Goal: Task Accomplishment & Management: Use online tool/utility

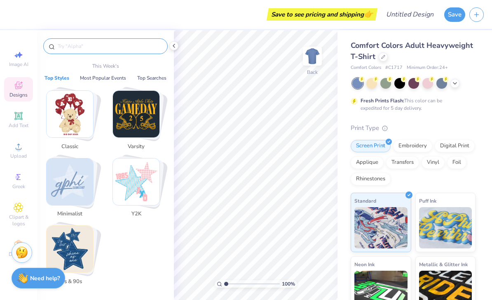
click at [82, 49] on input "text" at bounding box center [110, 46] width 106 height 8
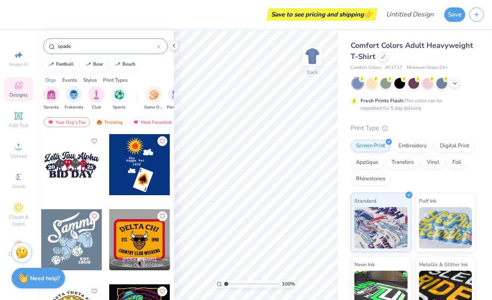
click at [91, 45] on input "spade" at bounding box center [107, 46] width 100 height 8
type input "spade"
click at [455, 84] on icon at bounding box center [455, 82] width 7 height 7
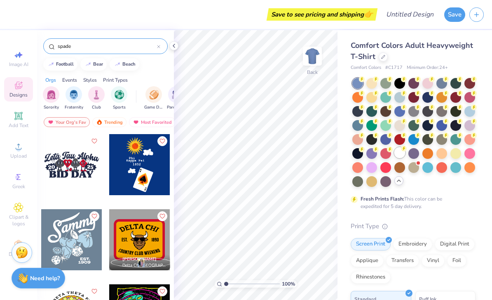
click at [401, 155] on div at bounding box center [399, 152] width 11 height 11
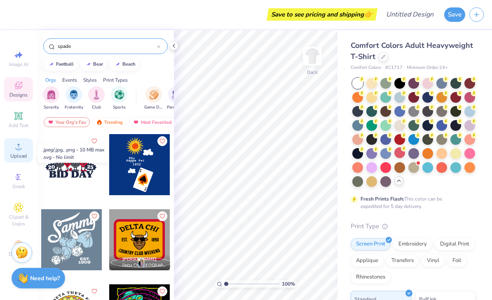
click at [19, 154] on div "Upload" at bounding box center [18, 150] width 29 height 24
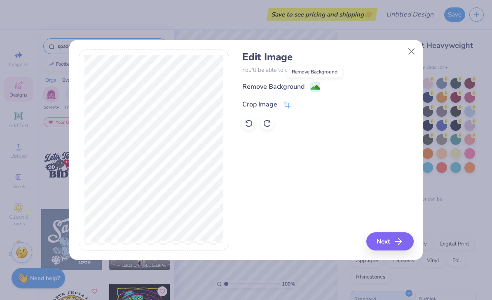
click at [317, 88] on image at bounding box center [315, 87] width 9 height 9
click at [394, 240] on button "Next" at bounding box center [391, 241] width 47 height 18
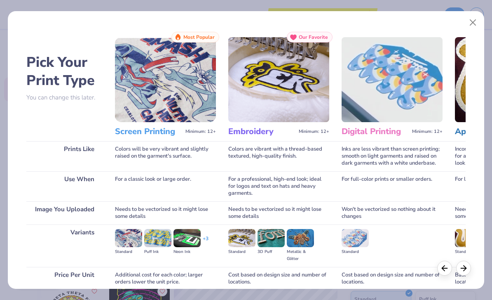
click at [190, 89] on img at bounding box center [165, 79] width 101 height 85
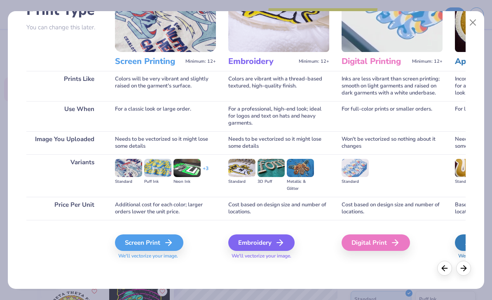
scroll to position [70, 0]
click at [158, 242] on div "Screen Print" at bounding box center [150, 242] width 68 height 16
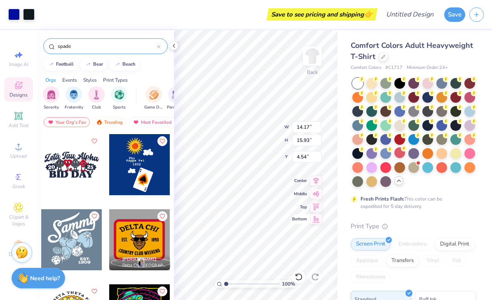
type input "3.53"
type input "3.97"
type input "2.58"
type input "8.09"
type input "9.09"
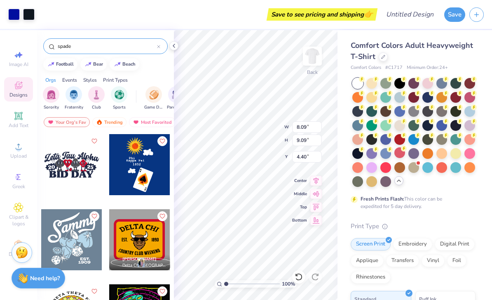
type input "3.41"
click at [459, 208] on div "Fresh Prints Flash: This color can be expedited for 5 day delivery." at bounding box center [411, 202] width 101 height 15
click at [413, 140] on div at bounding box center [413, 138] width 11 height 11
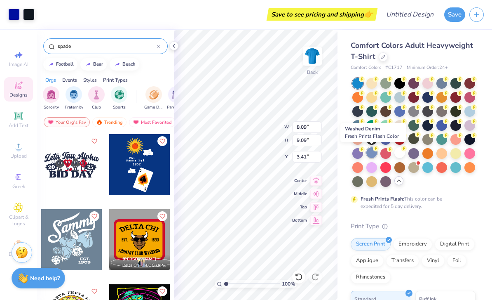
click at [372, 155] on div at bounding box center [371, 152] width 11 height 11
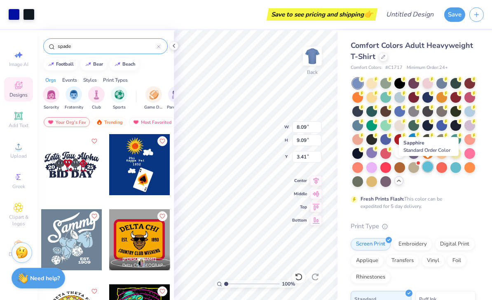
click at [426, 169] on div at bounding box center [427, 166] width 11 height 11
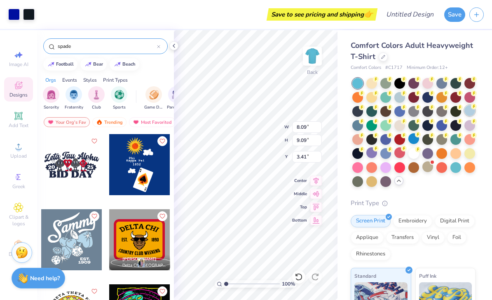
click at [468, 112] on div at bounding box center [470, 110] width 11 height 11
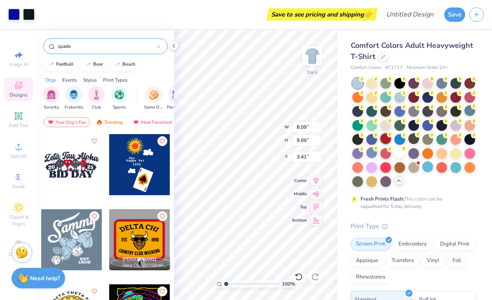
click at [386, 141] on div at bounding box center [385, 138] width 11 height 11
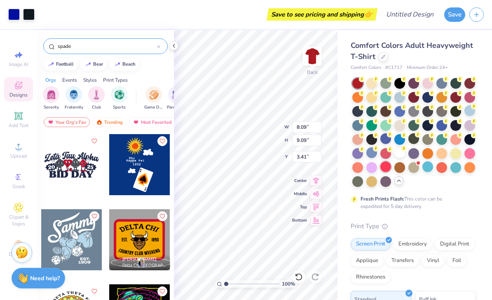
click at [390, 167] on div at bounding box center [385, 166] width 11 height 11
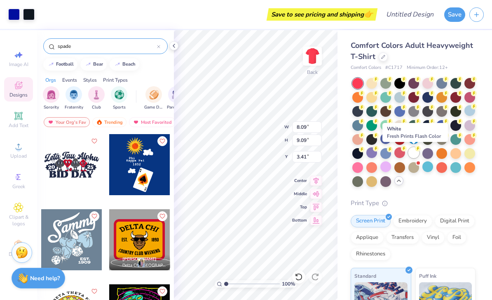
click at [417, 155] on div at bounding box center [413, 152] width 11 height 11
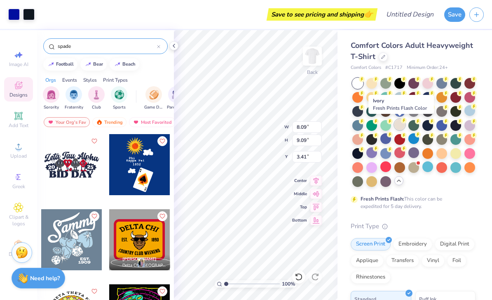
click at [401, 128] on div at bounding box center [399, 124] width 11 height 11
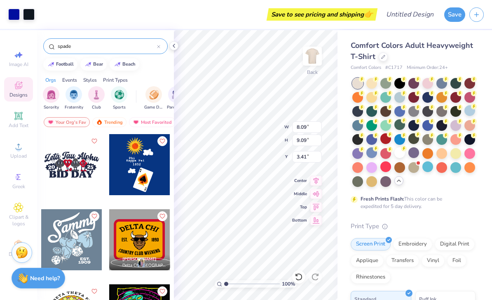
scroll to position [0, 0]
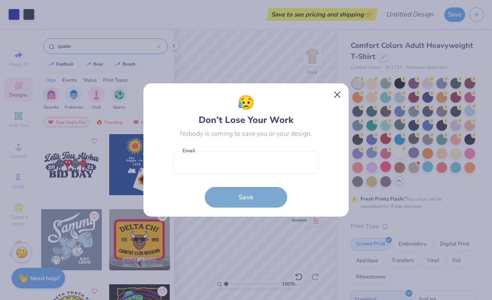
click at [339, 89] on button "Close" at bounding box center [338, 95] width 16 height 16
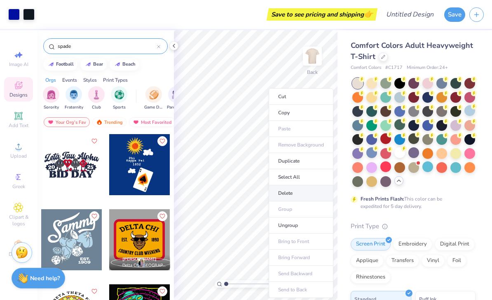
click at [290, 196] on li "Delete" at bounding box center [301, 193] width 65 height 16
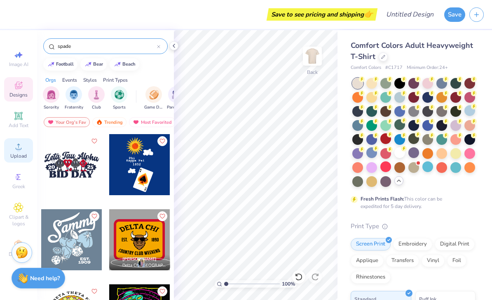
click at [22, 151] on icon at bounding box center [19, 146] width 10 height 10
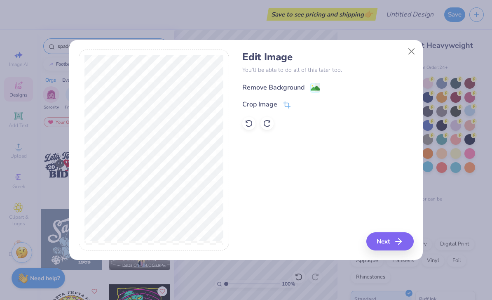
click at [291, 87] on div "Remove Background" at bounding box center [273, 87] width 62 height 10
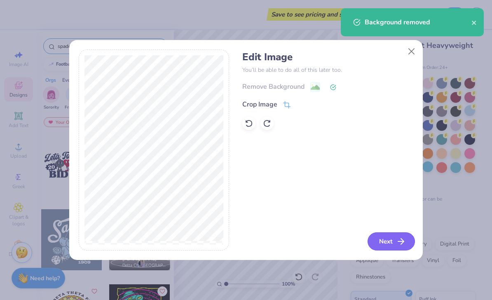
click at [380, 240] on button "Next" at bounding box center [391, 241] width 47 height 18
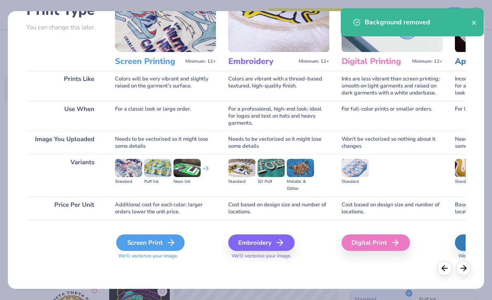
scroll to position [70, 0]
click at [152, 242] on div "Screen Print" at bounding box center [150, 242] width 68 height 16
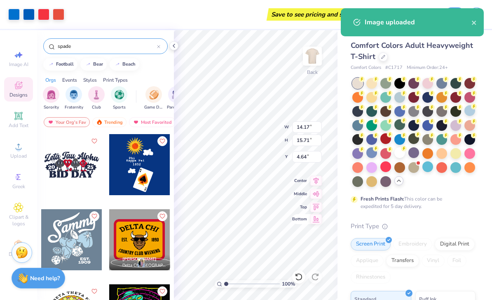
type input "9.00"
type input "9.98"
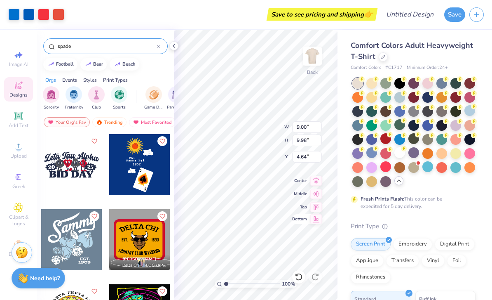
type input "2.52"
click at [450, 214] on div "Comfort Colors Adult Heavyweight T-Shirt Comfort Colors # C1717 Minimum Order: …" at bounding box center [413, 258] width 125 height 437
click at [19, 118] on icon at bounding box center [18, 116] width 6 height 6
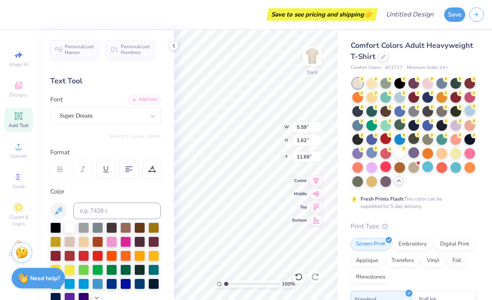
type input "13.36"
type textarea "T"
type textarea "[PERSON_NAME] 2025-26"
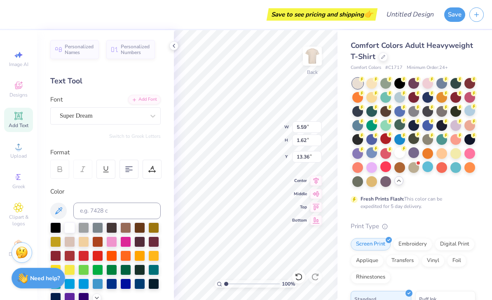
scroll to position [0, 1]
type input "9.00"
type input "9.98"
type input "2.52"
type input "9.19"
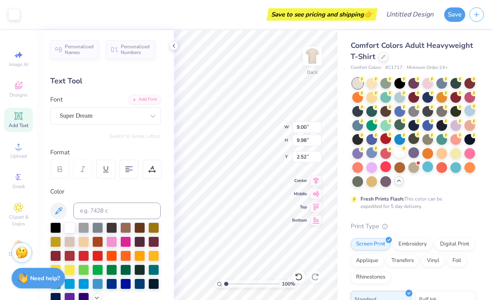
type input "4.43"
type input "13.03"
click at [342, 224] on div "Comfort Colors Adult Heavyweight T-Shirt Comfort Colors # C1717 Minimum Order: …" at bounding box center [415, 253] width 155 height 447
click at [465, 219] on div "Comfort Colors Adult Heavyweight T-Shirt Comfort Colors # C1717 Minimum Order: …" at bounding box center [413, 258] width 125 height 437
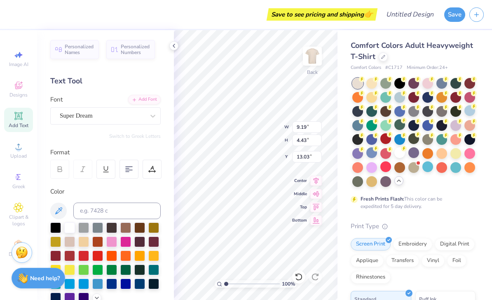
type textarea "2025-26"
type textarea "2"
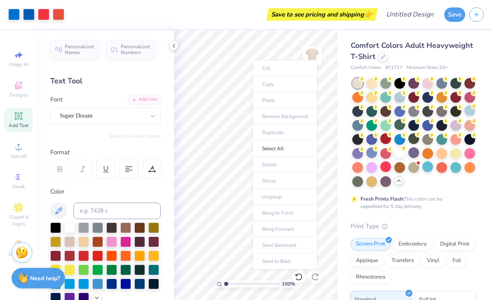
click at [472, 219] on div "Comfort Colors Adult Heavyweight T-Shirt Comfort Colors # C1717 Minimum Order: …" at bounding box center [413, 258] width 125 height 437
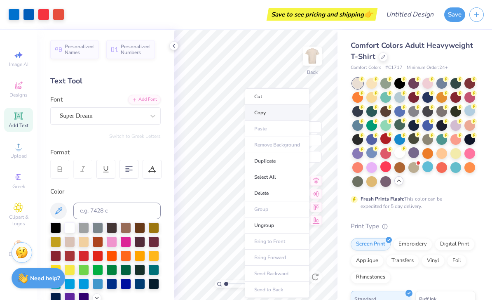
click at [254, 111] on li "Copy" at bounding box center [277, 113] width 65 height 16
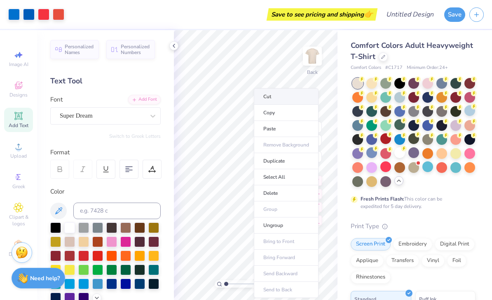
click at [269, 98] on li "Cut" at bounding box center [286, 96] width 65 height 16
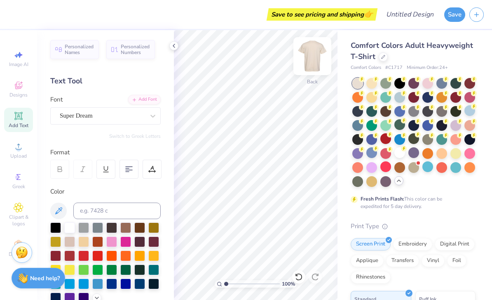
click at [316, 63] on img at bounding box center [312, 56] width 33 height 33
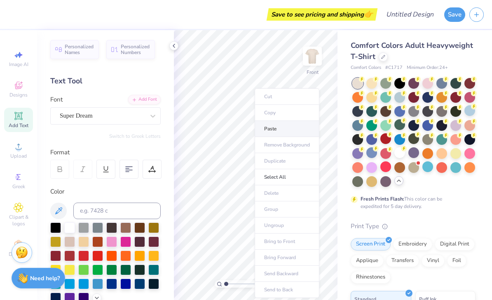
click at [271, 130] on li "Paste" at bounding box center [287, 129] width 65 height 16
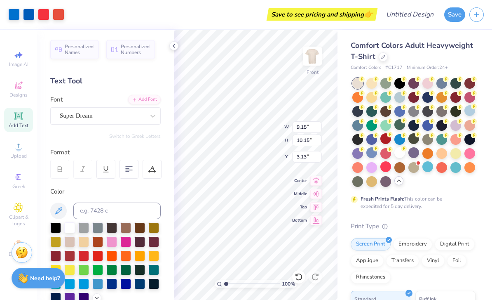
type input "2.32"
click at [312, 57] on img at bounding box center [312, 56] width 33 height 33
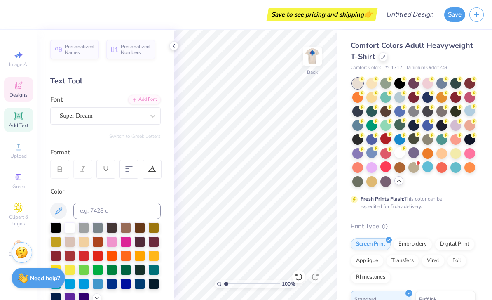
click at [21, 93] on span "Designs" at bounding box center [18, 95] width 18 height 7
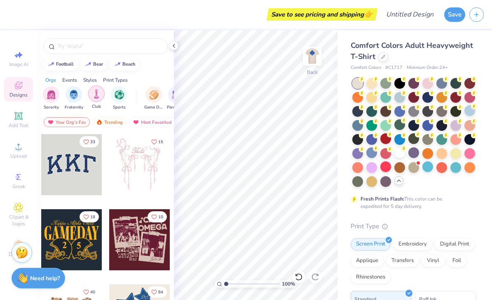
scroll to position [0, 0]
click at [101, 98] on img "filter for Club" at bounding box center [96, 93] width 9 height 9
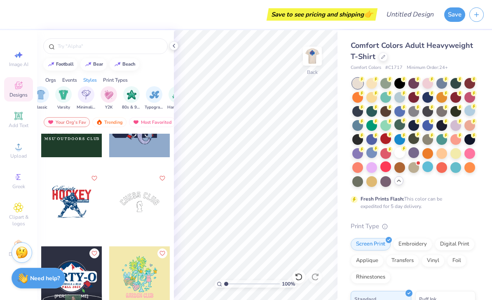
scroll to position [1317, 0]
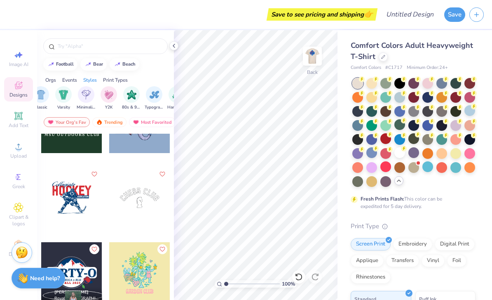
click at [65, 208] on div at bounding box center [71, 197] width 61 height 61
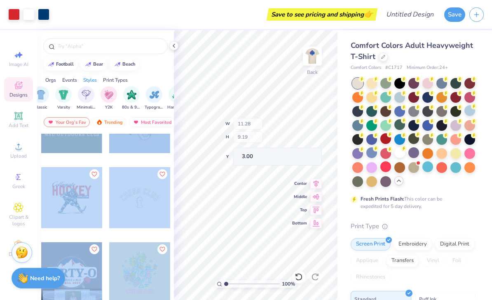
type input "8.27"
type input "7.27"
type input "4.92"
click at [457, 221] on div "Print Type" at bounding box center [413, 225] width 125 height 9
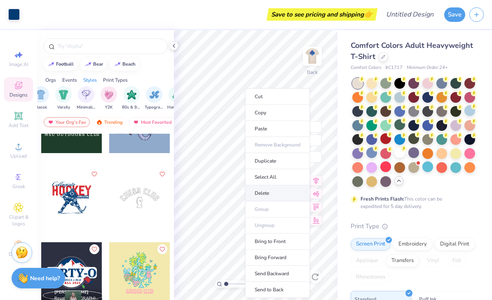
click at [268, 194] on li "Delete" at bounding box center [277, 193] width 65 height 16
click at [266, 195] on li "Delete" at bounding box center [278, 193] width 65 height 16
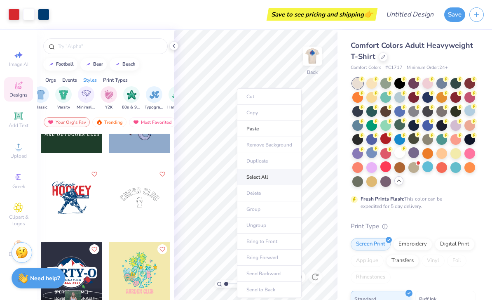
click at [258, 179] on li "Select All" at bounding box center [269, 177] width 65 height 16
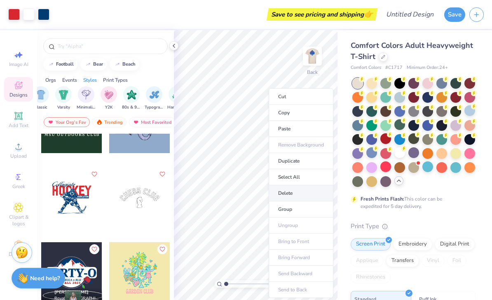
click at [302, 192] on li "Delete" at bounding box center [301, 193] width 65 height 16
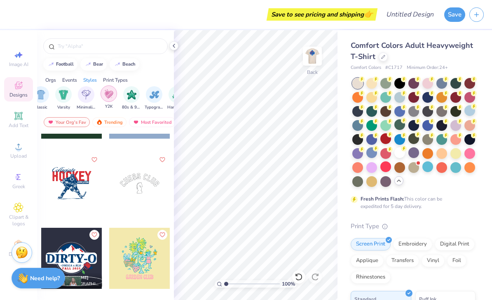
scroll to position [1332, 0]
click at [116, 81] on div "Print Types" at bounding box center [115, 79] width 25 height 7
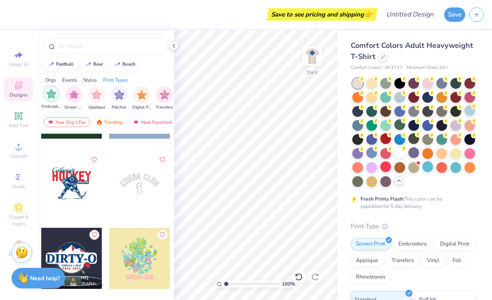
click at [68, 96] on div "filter for Screen Print" at bounding box center [74, 94] width 16 height 16
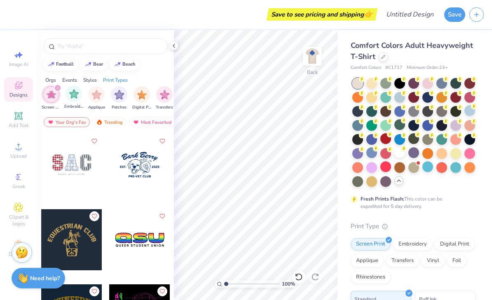
click at [58, 89] on icon "filter for Screen Print" at bounding box center [57, 88] width 2 height 2
click at [47, 83] on div "Orgs" at bounding box center [50, 79] width 11 height 7
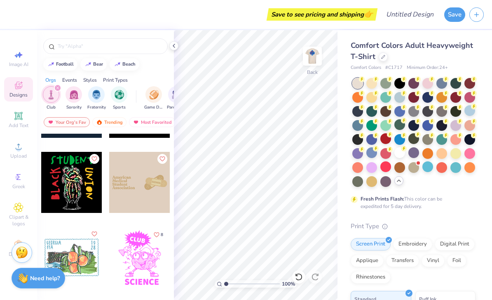
scroll to position [209, 0]
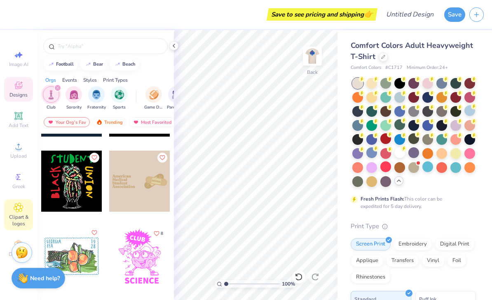
click at [16, 212] on icon at bounding box center [18, 207] width 9 height 10
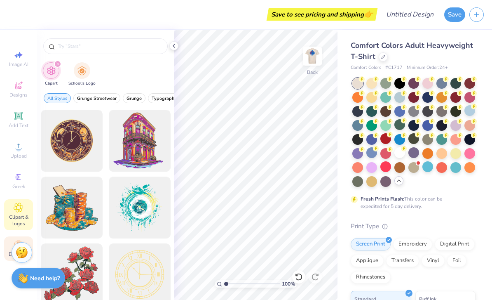
click at [7, 260] on div "Decorate" at bounding box center [18, 248] width 29 height 24
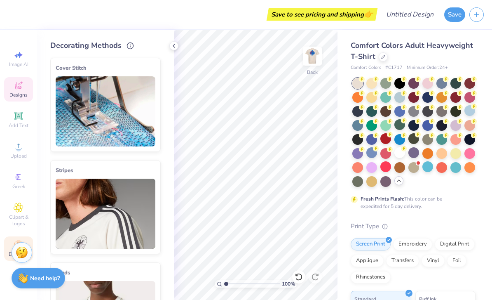
click at [21, 95] on span "Designs" at bounding box center [18, 95] width 18 height 7
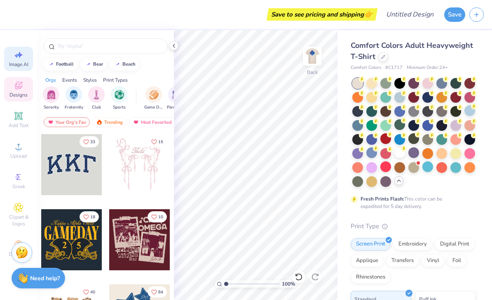
click at [20, 65] on span "Image AI" at bounding box center [18, 64] width 19 height 7
select select "4"
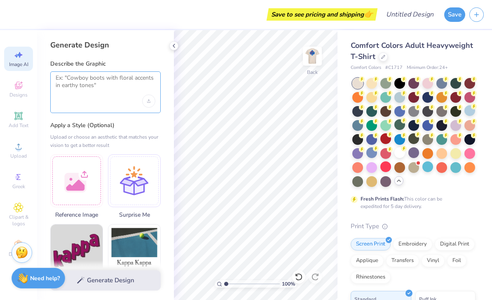
click at [82, 78] on textarea at bounding box center [106, 84] width 100 height 21
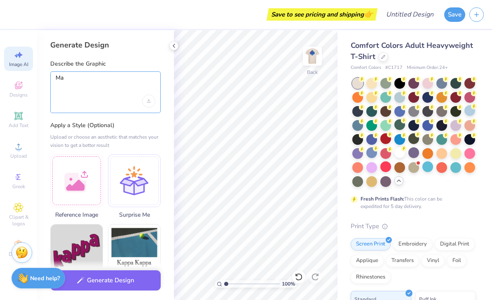
type textarea "M"
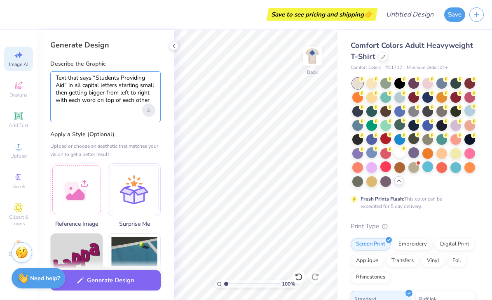
type textarea "Text that says “Students Providing Aid” in all capital letters starting small t…"
click at [146, 110] on div "Upload image" at bounding box center [148, 109] width 13 height 13
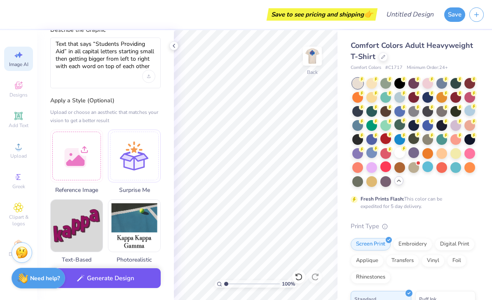
click at [116, 276] on button "Generate Design" at bounding box center [105, 278] width 110 height 20
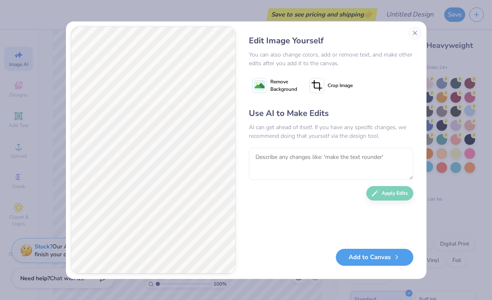
click at [414, 37] on button "Close" at bounding box center [414, 32] width 13 height 13
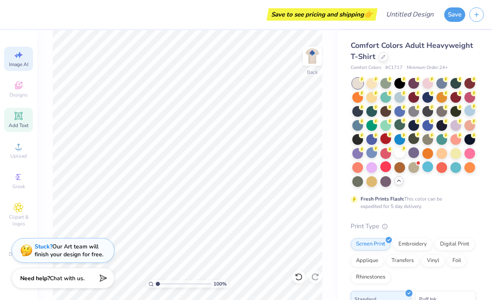
click at [18, 119] on icon at bounding box center [18, 116] width 6 height 6
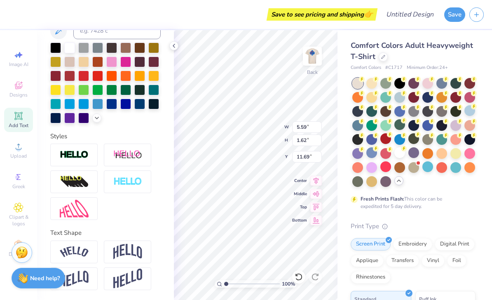
scroll to position [180, 0]
click at [130, 282] on img at bounding box center [127, 278] width 29 height 20
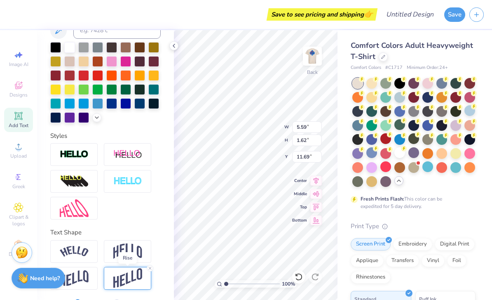
type input "3.13"
type input "5.21"
type textarea "STUDENTS PROVIDING AID at UH 2025-26"
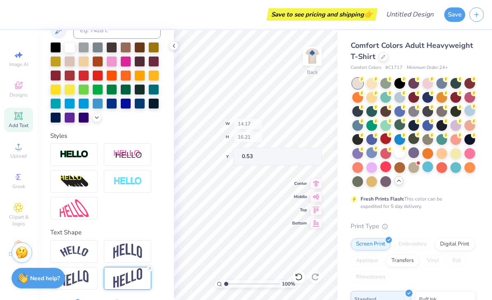
click at [342, 247] on div "Comfort Colors Adult Heavyweight T-Shirt Comfort Colors # C1717 Minimum Order: …" at bounding box center [415, 253] width 155 height 447
type input "9.91"
type input "11.33"
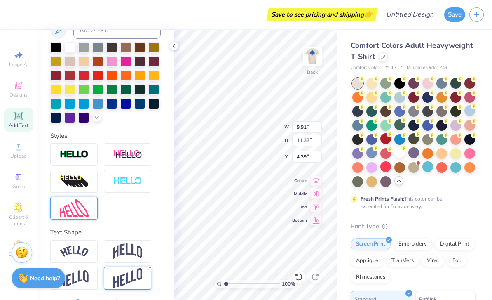
type input "2.62"
click at [78, 211] on img at bounding box center [74, 208] width 29 height 18
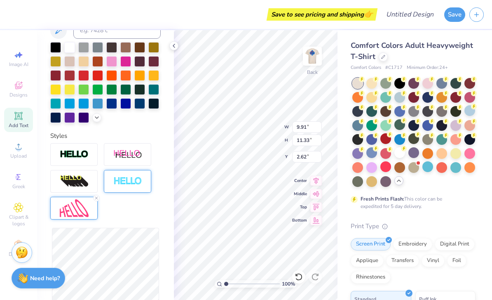
click at [123, 187] on div at bounding box center [127, 181] width 47 height 23
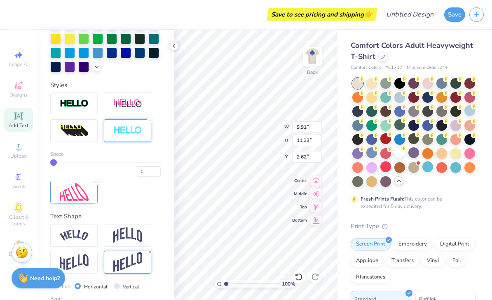
scroll to position [253, 0]
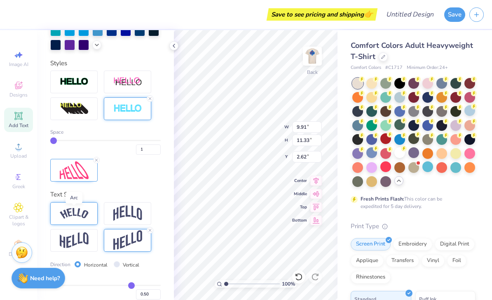
click at [75, 211] on img at bounding box center [74, 213] width 29 height 11
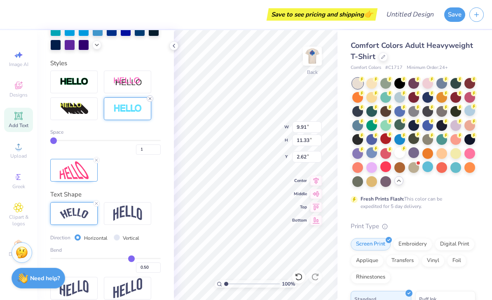
click at [151, 100] on icon at bounding box center [150, 98] width 5 height 5
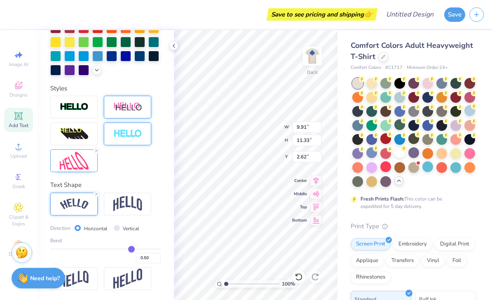
scroll to position [228, 0]
click at [96, 151] on line at bounding box center [96, 150] width 2 height 2
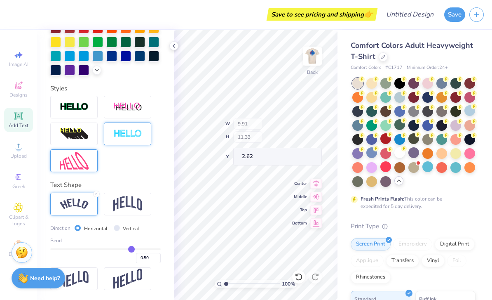
click at [340, 246] on div "Comfort Colors Adult Heavyweight T-Shirt Comfort Colors # C1717 Minimum Order: …" at bounding box center [415, 253] width 155 height 447
type input "0.48"
type input "0.45"
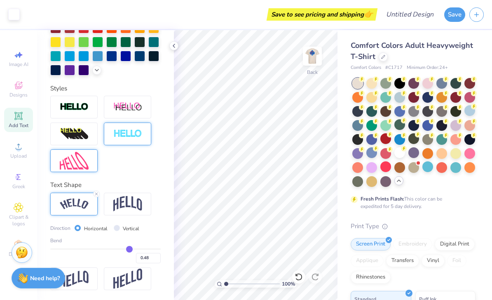
type input "0.45"
type input "0.44"
type input "0.41"
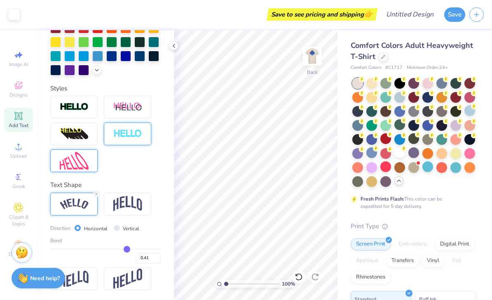
type input "0.37"
type input "0.34"
type input "0.33"
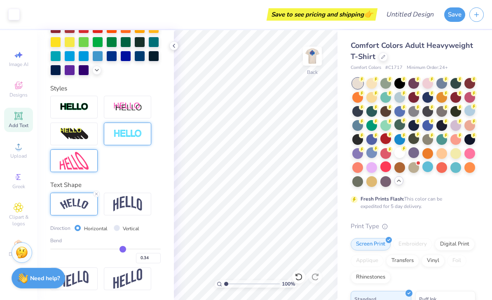
type input "0.33"
type input "0.32"
type input "0.31"
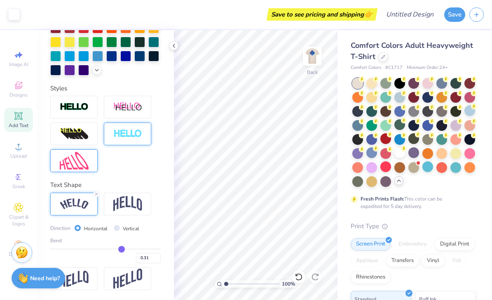
type input "0.29"
type input "0.28"
type input "0.27"
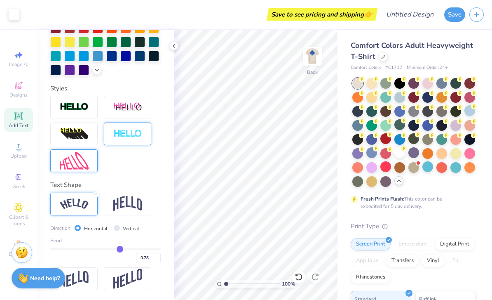
type input "0.27"
type input "0.26"
type input "0.25"
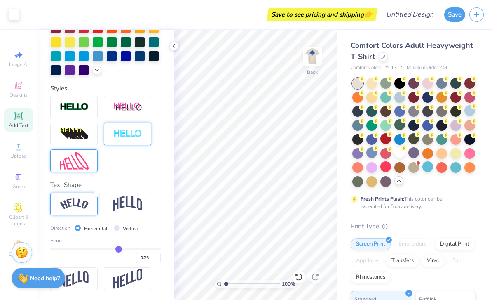
type input "0.24"
type input "0.23"
type input "0.22"
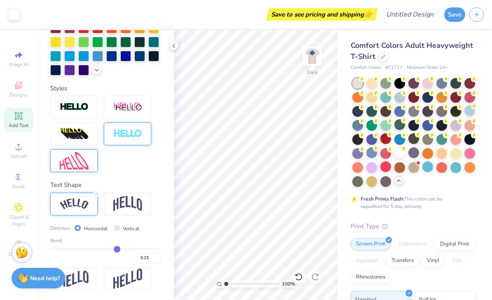
type input "0.22"
type input "0.21"
type input "0.2"
type input "0.20"
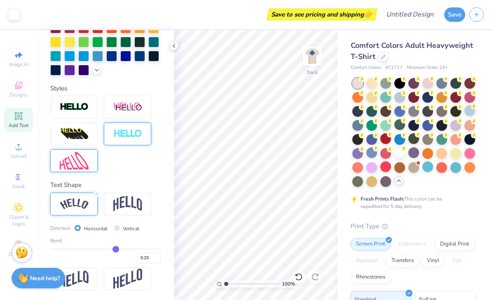
type input "0.19"
type input "0.18"
type input "0.17"
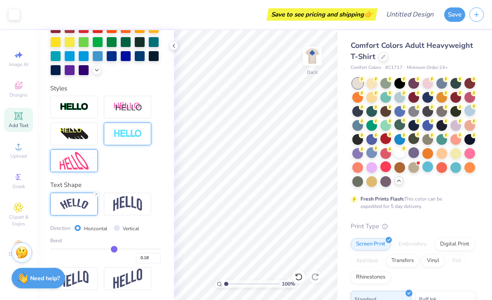
type input "0.17"
type input "0.16"
type input "0.15"
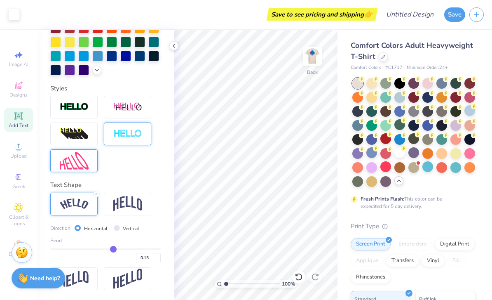
type input "0.14"
type input "0.13"
type input "0.12"
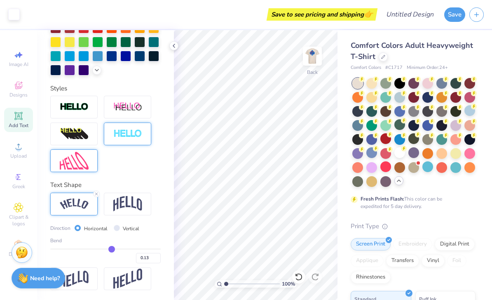
type input "0.12"
drag, startPoint x: 130, startPoint y: 249, endPoint x: 112, endPoint y: 250, distance: 18.6
click at [112, 249] on input "range" at bounding box center [105, 248] width 110 height 1
type input "0.13"
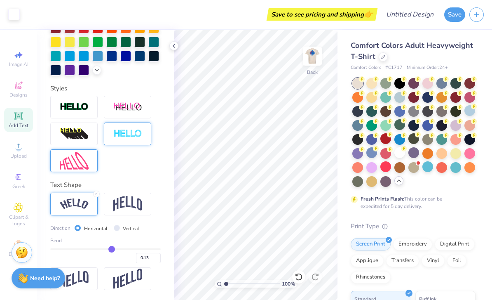
type input "0.1"
type input "0.10"
type input "0.09"
type input "0.05"
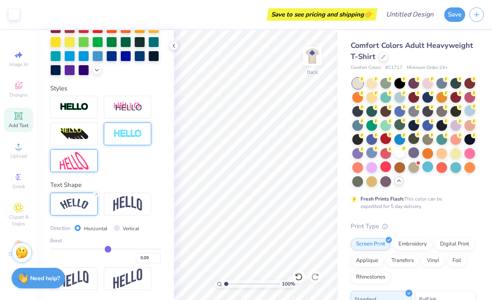
type input "0.05"
type input "0.02"
type input "-0.02"
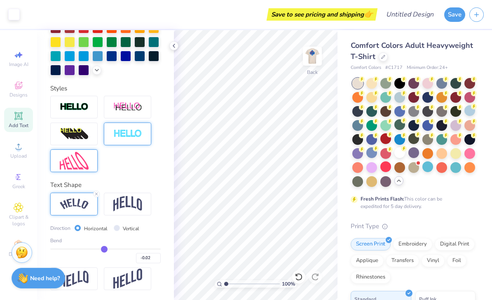
type input "-0.06"
type input "-0.1"
type input "-0.10"
type input "-0.15"
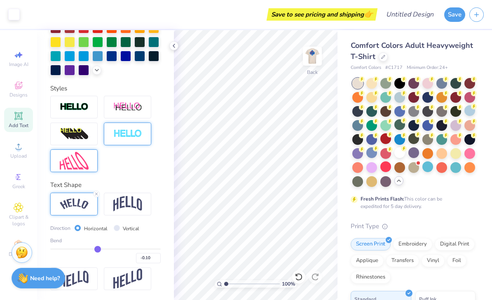
type input "-0.15"
type input "-0.2"
type input "-0.20"
type input "-0.24"
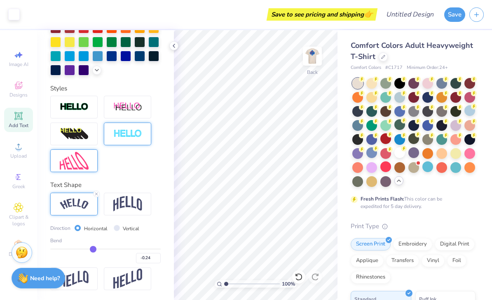
type input "-0.28"
type input "-0.33"
type input "-0.37"
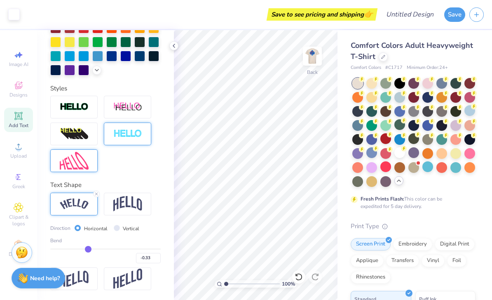
type input "-0.37"
type input "-0.42"
type input "-0.46"
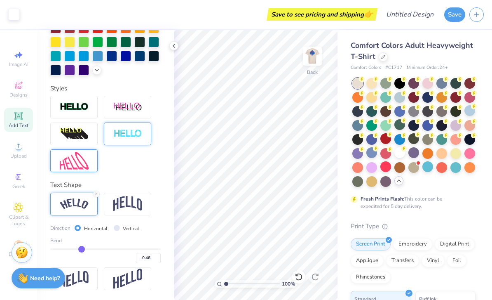
type input "-0.48"
type input "-0.52"
type input "-0.56"
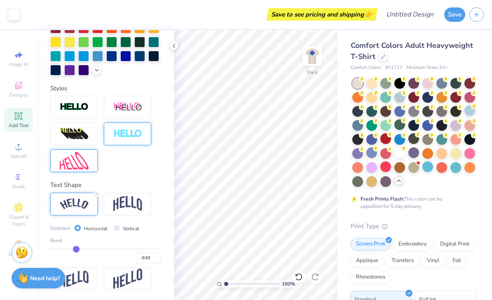
type input "-0.56"
type input "-0.58"
type input "-0.62"
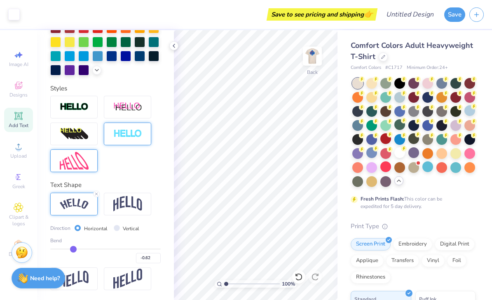
type input "-0.64"
type input "-0.66"
type input "-0.67"
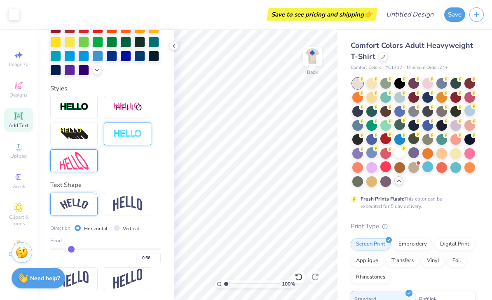
type input "-0.67"
type input "-0.7"
type input "-0.70"
type input "-0.71"
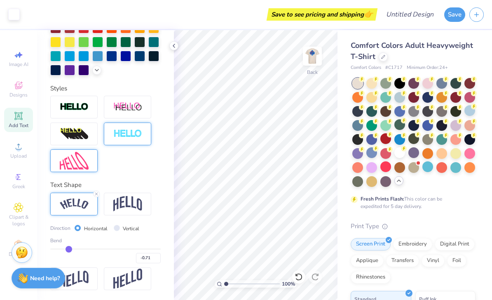
type input "-0.73"
type input "-0.74"
drag, startPoint x: 113, startPoint y: 249, endPoint x: 67, endPoint y: 246, distance: 45.4
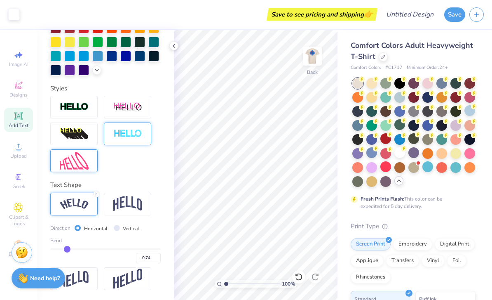
click at [67, 248] on input "range" at bounding box center [105, 248] width 110 height 1
type input "-0.72"
type input "-0.71"
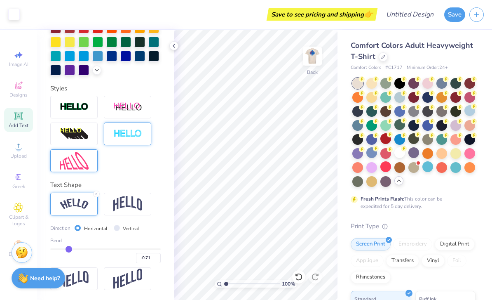
type input "-0.68"
type input "-0.65"
type input "-0.62"
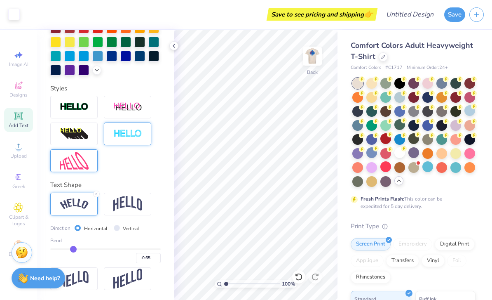
type input "-0.62"
type input "-0.58"
type input "-0.56"
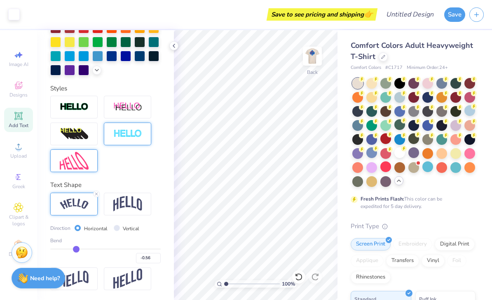
type input "-0.52"
type input "-0.5"
type input "-0.50"
type input "-0.46"
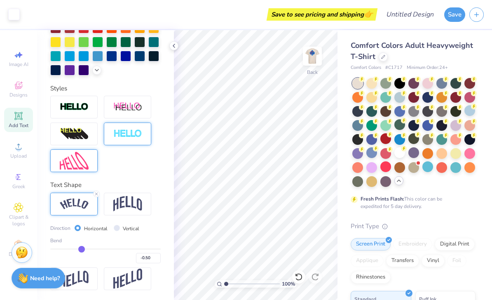
type input "-0.46"
type input "-0.44"
type input "-0.43"
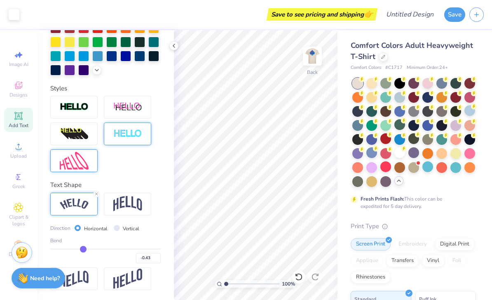
type input "-0.42"
type input "-0.4"
type input "-0.40"
type input "-0.39"
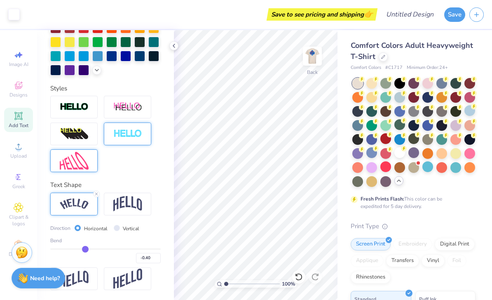
type input "-0.39"
type input "-0.38"
drag, startPoint x: 67, startPoint y: 248, endPoint x: 86, endPoint y: 248, distance: 18.6
type input "-0.38"
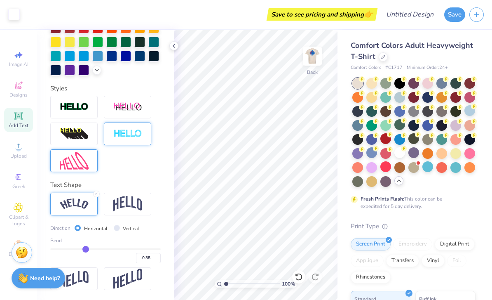
click at [86, 248] on input "range" at bounding box center [105, 248] width 110 height 1
click at [95, 195] on icon at bounding box center [96, 193] width 5 height 5
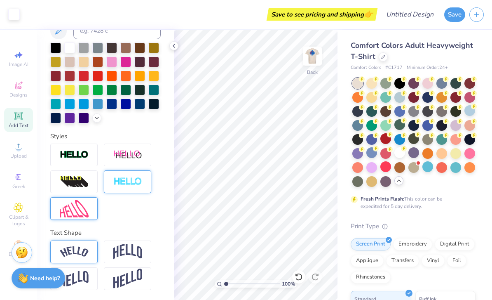
scroll to position [180, 0]
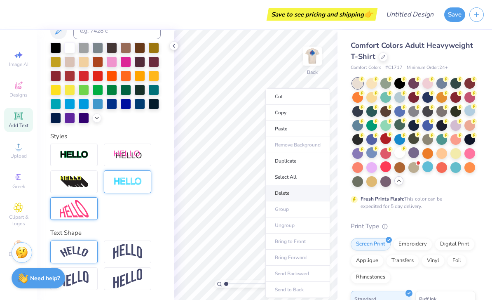
click at [281, 192] on li "Delete" at bounding box center [297, 193] width 65 height 16
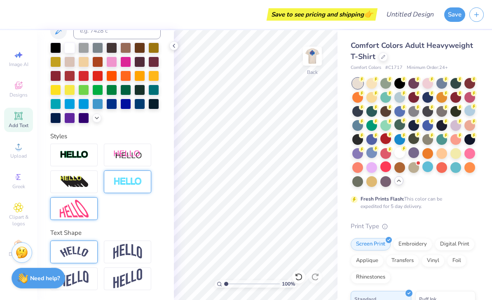
click at [19, 119] on icon at bounding box center [18, 116] width 6 height 6
type input "4.62"
type textarea "STUDENTS"
click at [86, 208] on img at bounding box center [74, 208] width 29 height 18
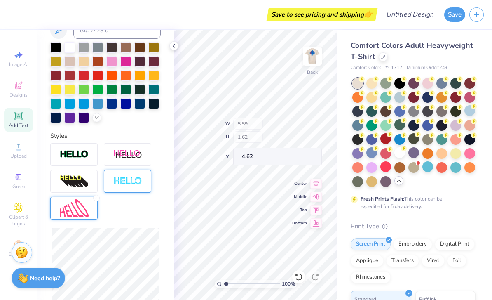
click at [343, 238] on div "Comfort Colors Adult Heavyweight T-Shirt Comfort Colors # C1717 Minimum Order: …" at bounding box center [415, 253] width 155 height 447
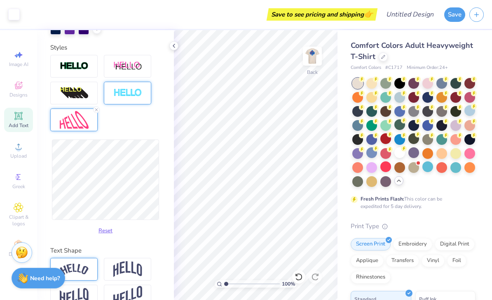
scroll to position [269, 0]
click at [164, 221] on div "Personalized Names Personalized Numbers Text Tool Add Font Font Super Dream Swi…" at bounding box center [105, 165] width 137 height 270
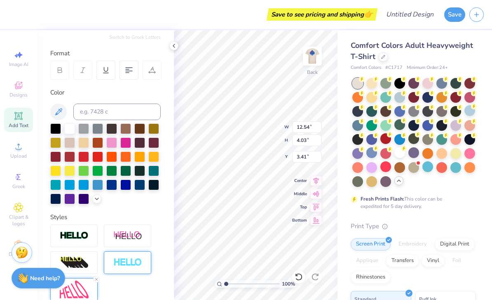
scroll to position [97, 0]
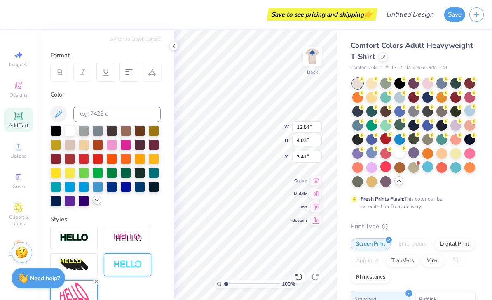
click at [98, 202] on icon at bounding box center [97, 200] width 7 height 7
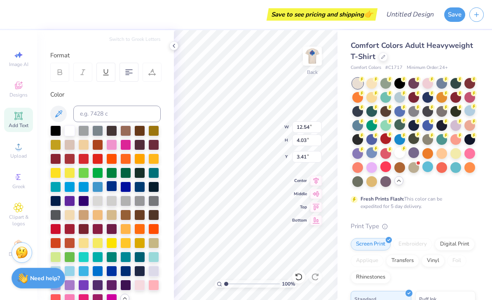
click at [112, 188] on div at bounding box center [111, 186] width 11 height 11
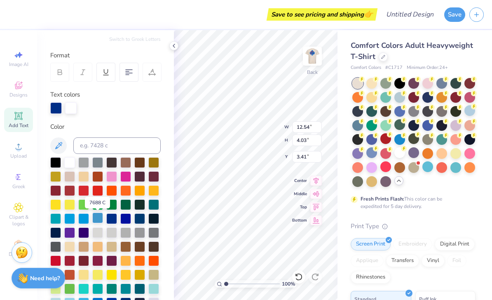
click at [99, 221] on div at bounding box center [97, 217] width 11 height 11
click at [314, 60] on img at bounding box center [312, 56] width 33 height 33
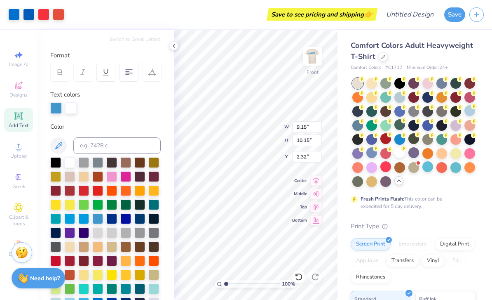
click at [440, 223] on div "Print Type" at bounding box center [413, 225] width 125 height 9
click at [27, 15] on div at bounding box center [29, 14] width 12 height 12
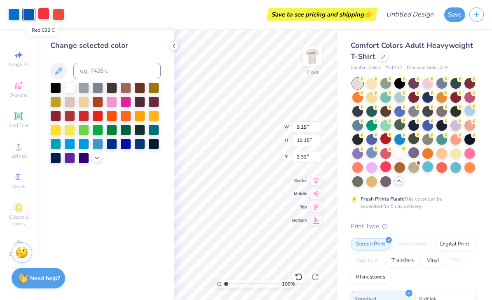
click at [42, 15] on div at bounding box center [44, 14] width 12 height 12
click at [61, 13] on div at bounding box center [59, 14] width 12 height 12
click at [14, 16] on div at bounding box center [14, 14] width 12 height 12
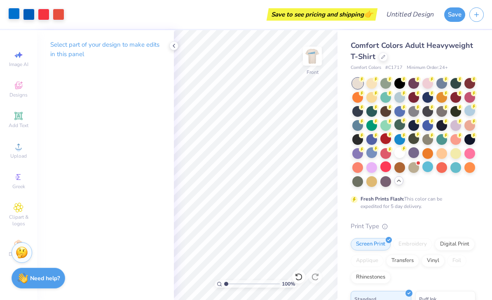
click at [14, 16] on div at bounding box center [14, 14] width 12 height 12
